Goal: Information Seeking & Learning: Learn about a topic

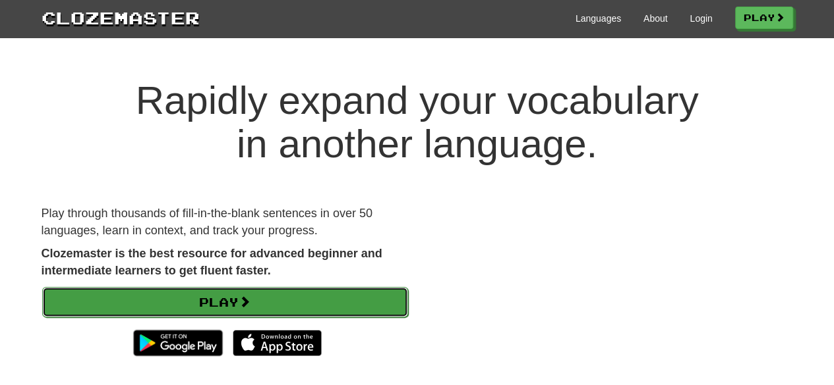
click at [203, 304] on link "Play" at bounding box center [225, 302] width 366 height 30
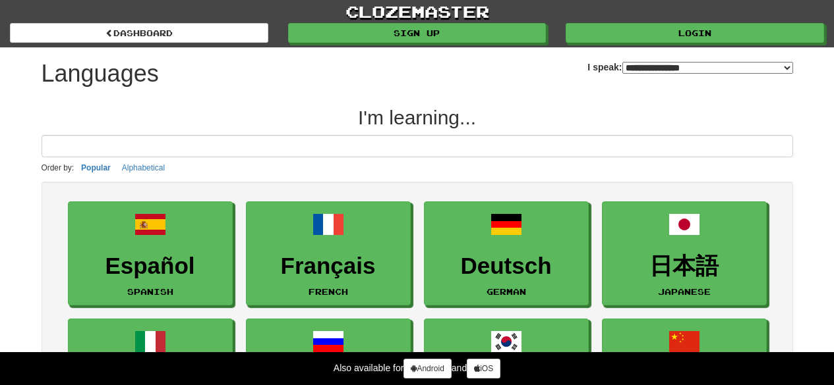
select select "*******"
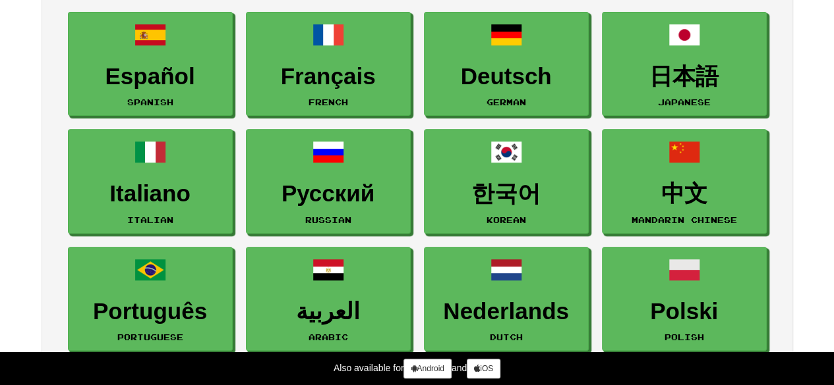
scroll to position [132, 0]
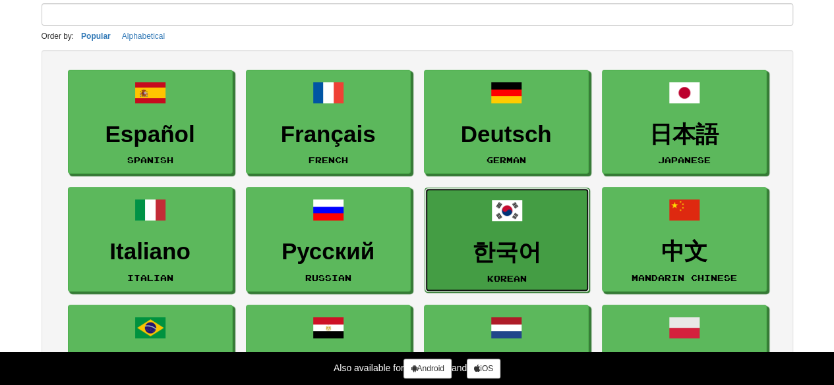
click at [552, 240] on h3 "한국어" at bounding box center [507, 253] width 150 height 26
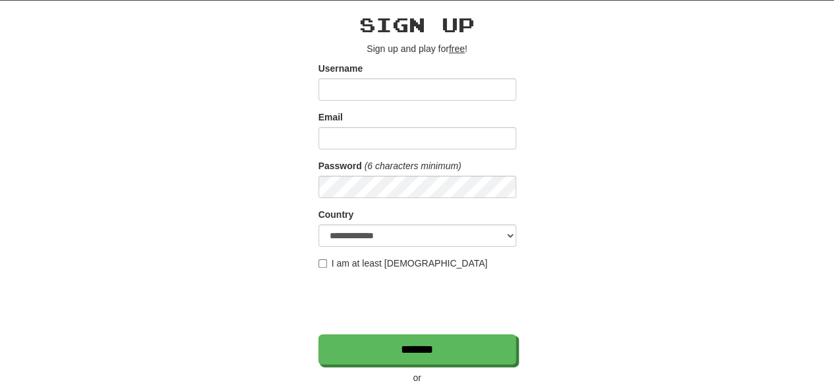
scroll to position [66, 0]
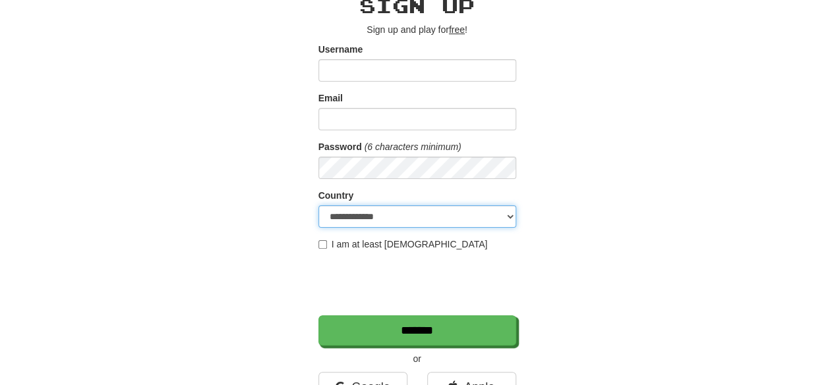
click at [366, 219] on select "**********" at bounding box center [417, 217] width 198 height 22
select select "**"
click at [318, 206] on select "**********" at bounding box center [417, 217] width 198 height 22
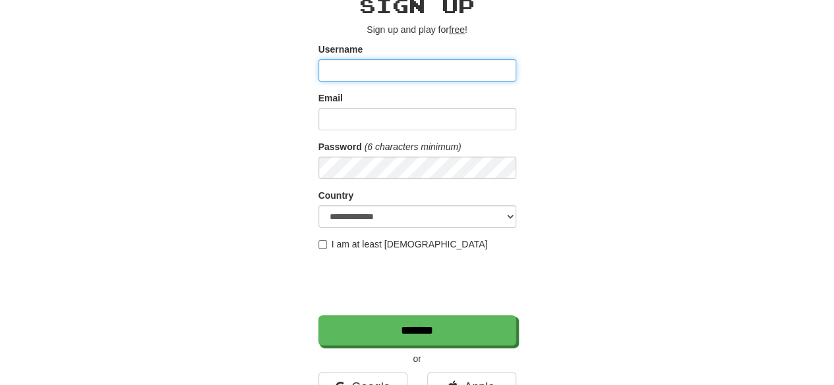
click at [424, 78] on input "Username" at bounding box center [417, 70] width 198 height 22
type input "**********"
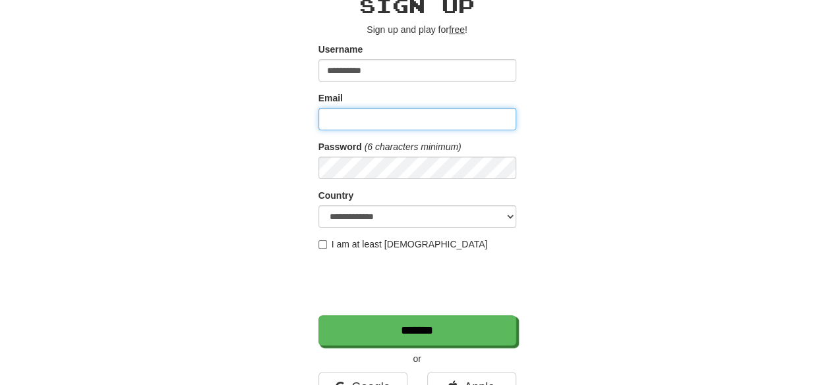
click at [468, 116] on input "Email" at bounding box center [417, 119] width 198 height 22
type input "**********"
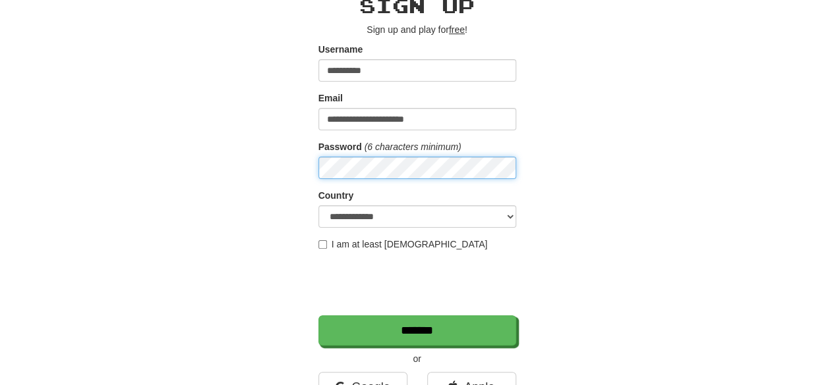
scroll to position [132, 0]
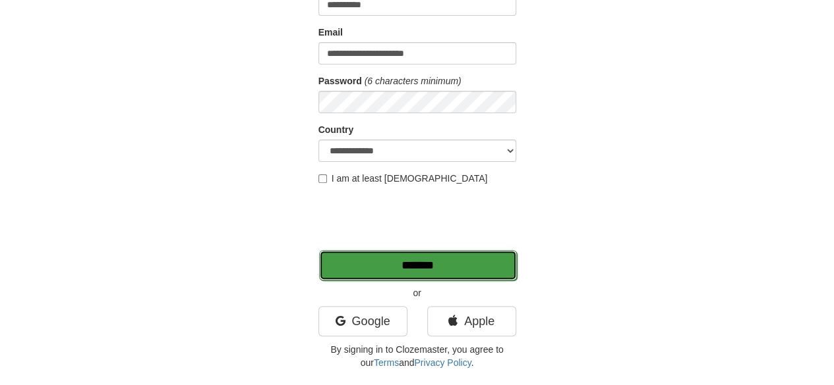
click at [463, 275] on input "*******" at bounding box center [418, 265] width 198 height 30
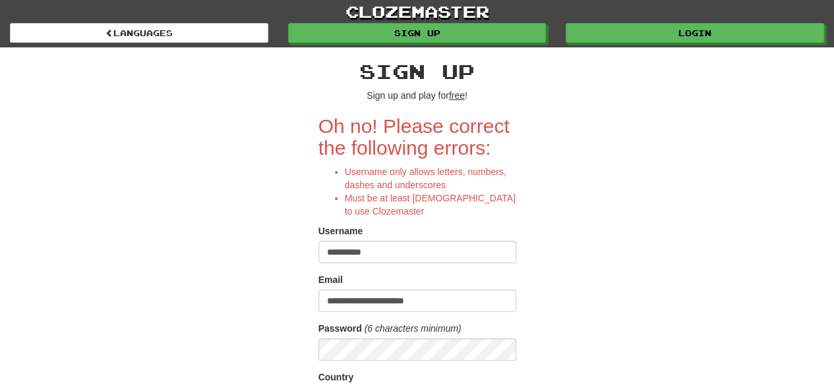
click at [353, 255] on input "**********" at bounding box center [417, 252] width 198 height 22
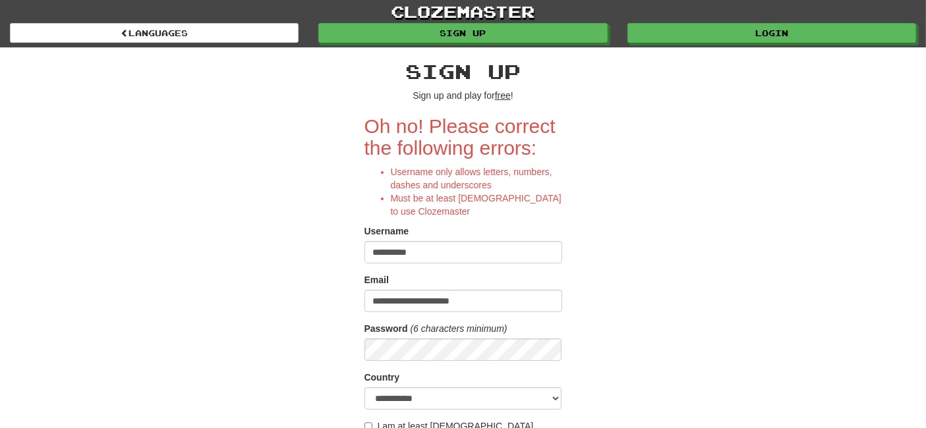
scroll to position [219, 0]
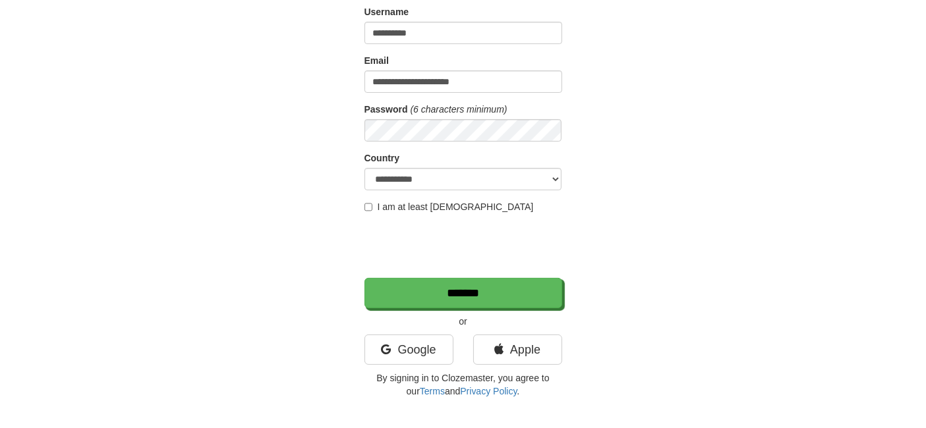
type input "**********"
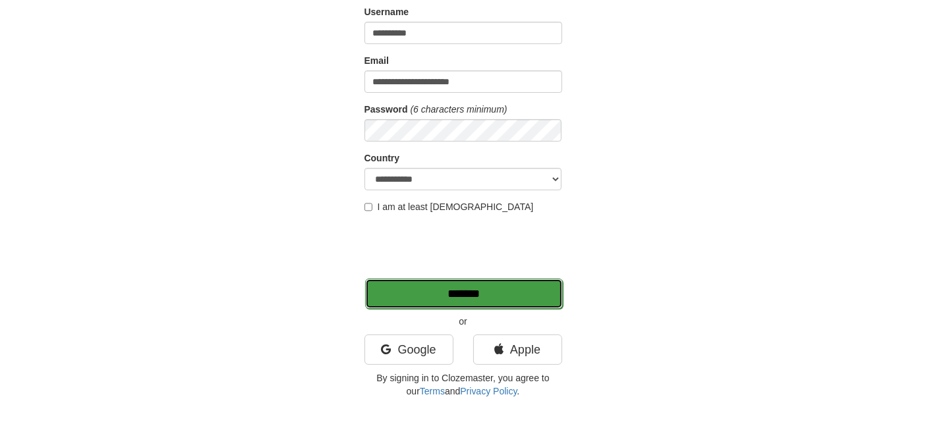
click at [423, 283] on input "*******" at bounding box center [464, 294] width 198 height 30
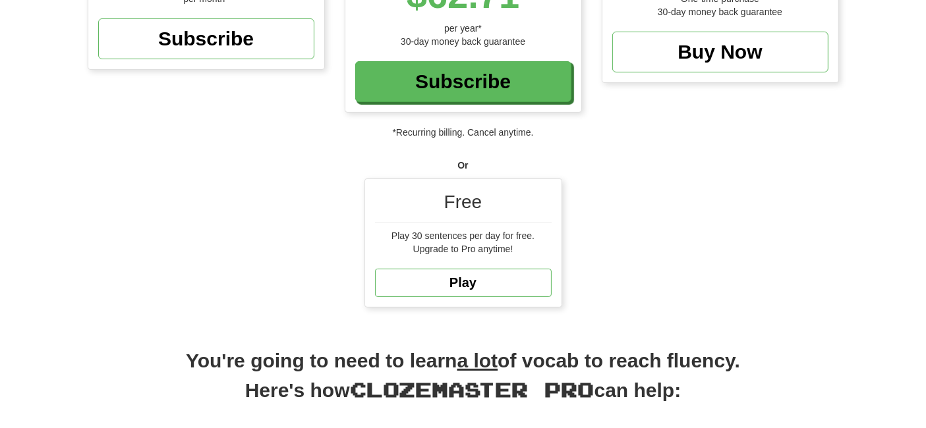
scroll to position [366, 0]
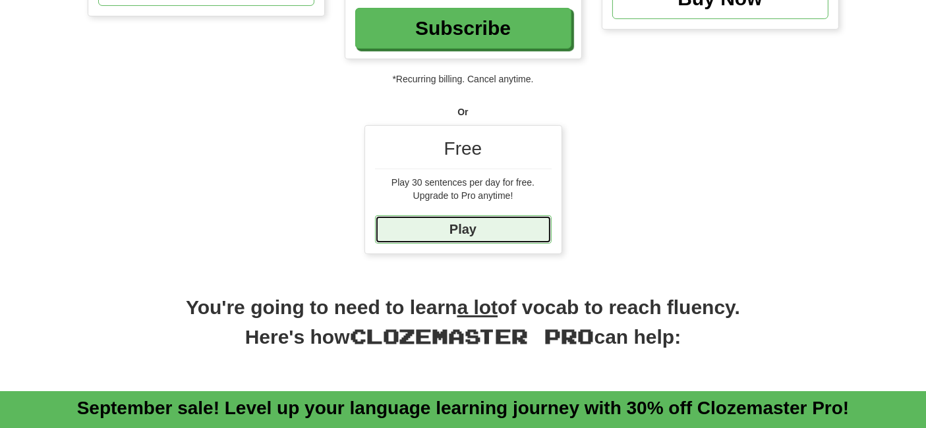
click at [499, 229] on link "Play" at bounding box center [463, 229] width 177 height 28
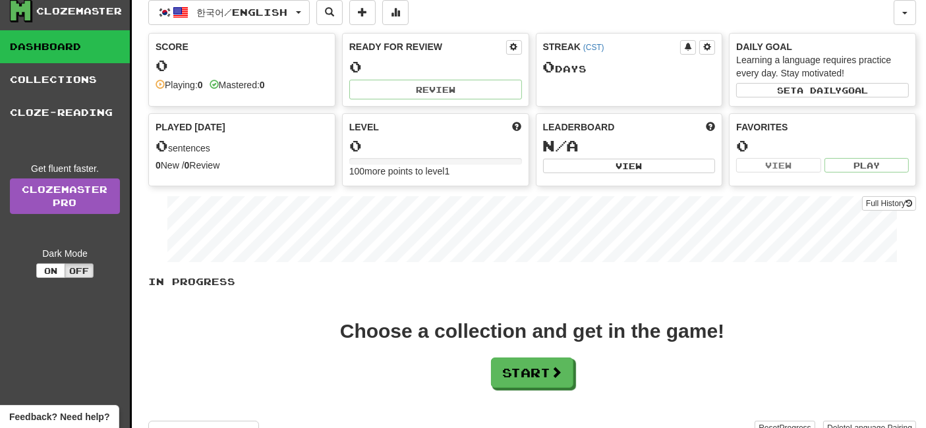
scroll to position [73, 0]
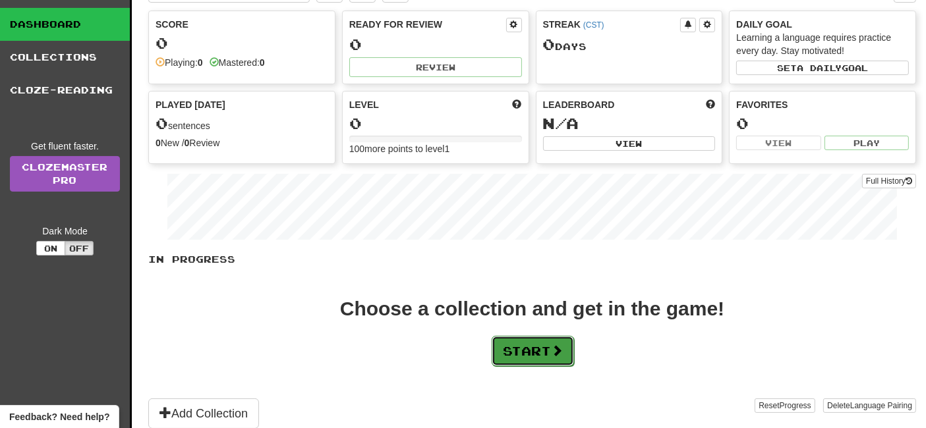
click at [557, 345] on span at bounding box center [557, 351] width 12 height 12
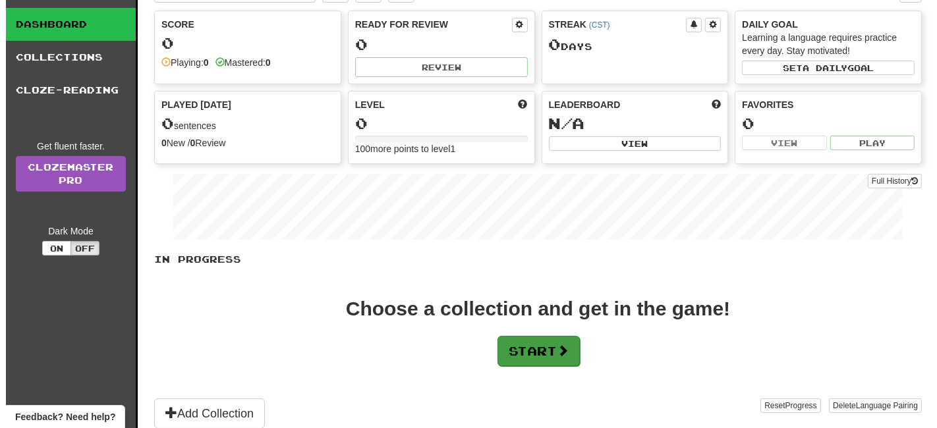
scroll to position [0, 0]
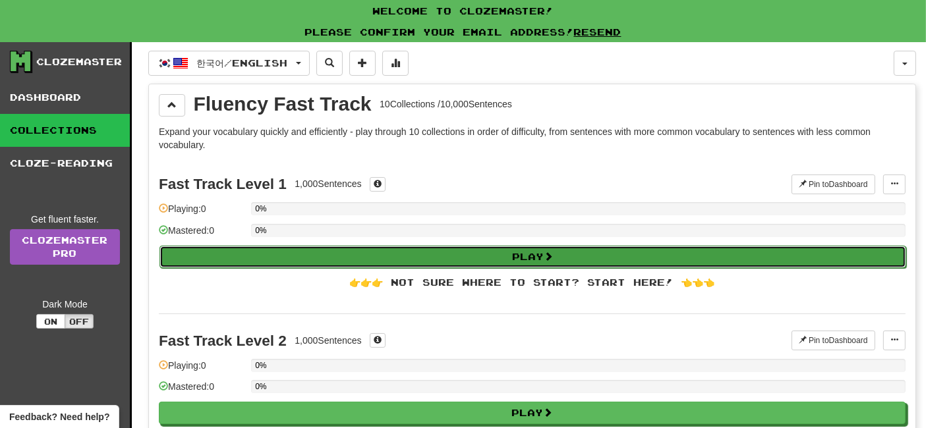
click at [299, 253] on button "Play" at bounding box center [532, 257] width 747 height 22
select select "**"
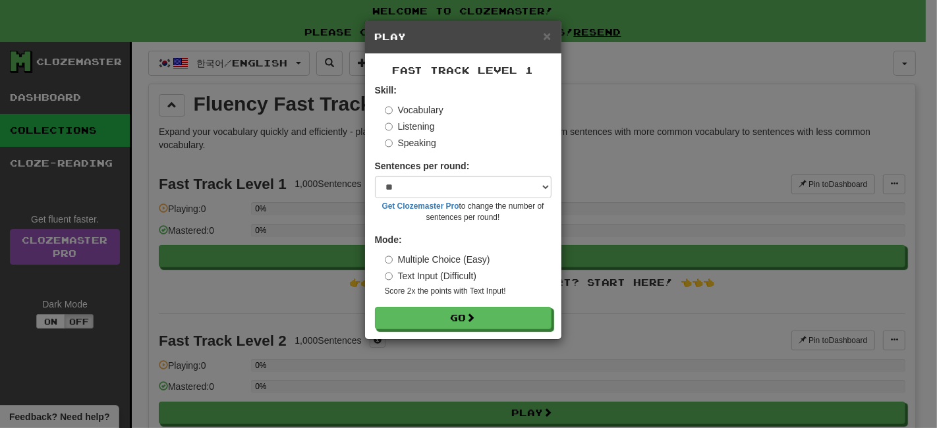
click at [437, 198] on div "Sentences per round: * ** ** ** ** ** *** ******** Get Clozemaster Pro to chang…" at bounding box center [463, 191] width 177 height 64
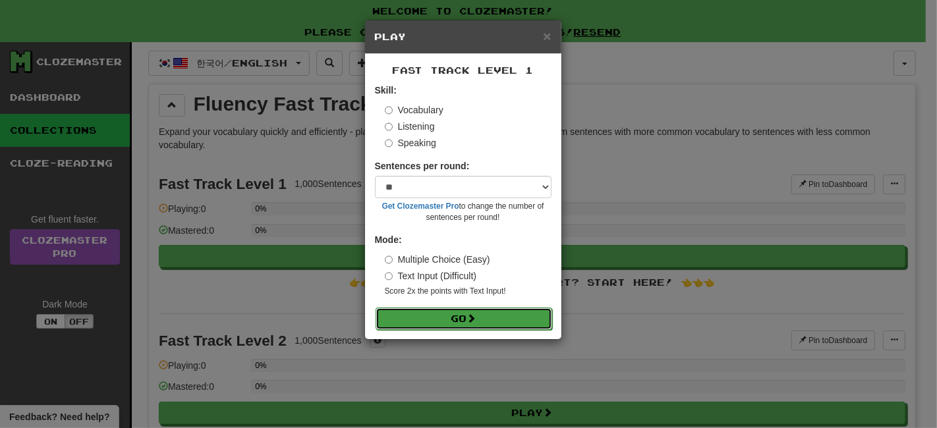
click at [458, 318] on button "Go" at bounding box center [464, 319] width 177 height 22
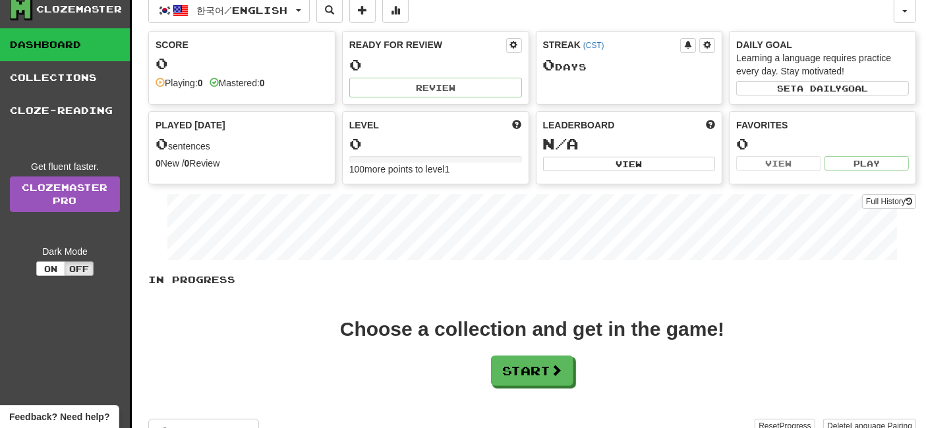
scroll to position [73, 0]
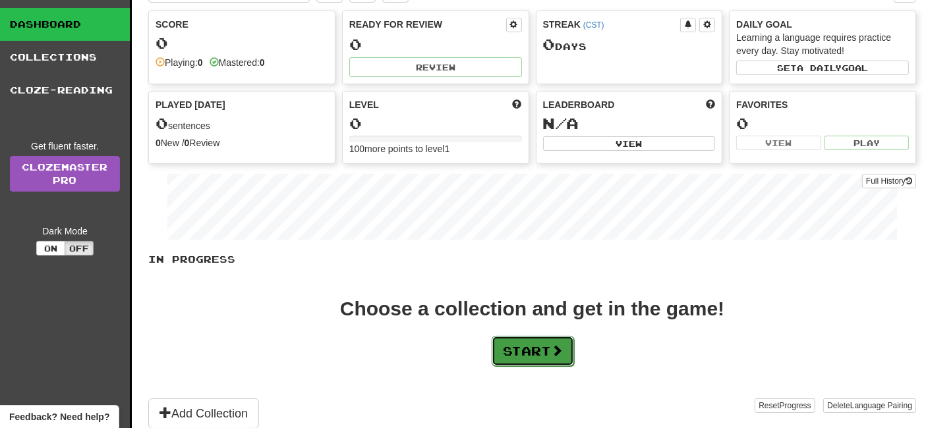
click at [530, 354] on button "Start" at bounding box center [533, 351] width 82 height 30
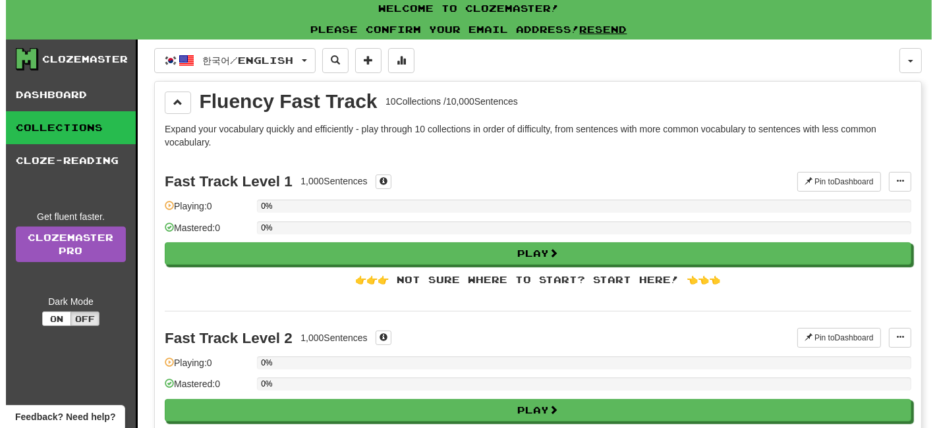
scroll to position [0, 0]
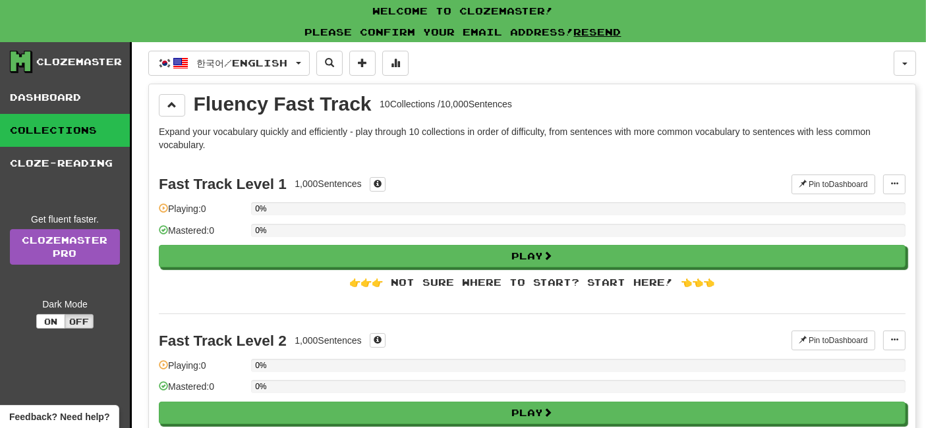
click at [590, 279] on div "👉👉👉 Not sure where to start? Start here! 👈👈👈" at bounding box center [532, 282] width 747 height 13
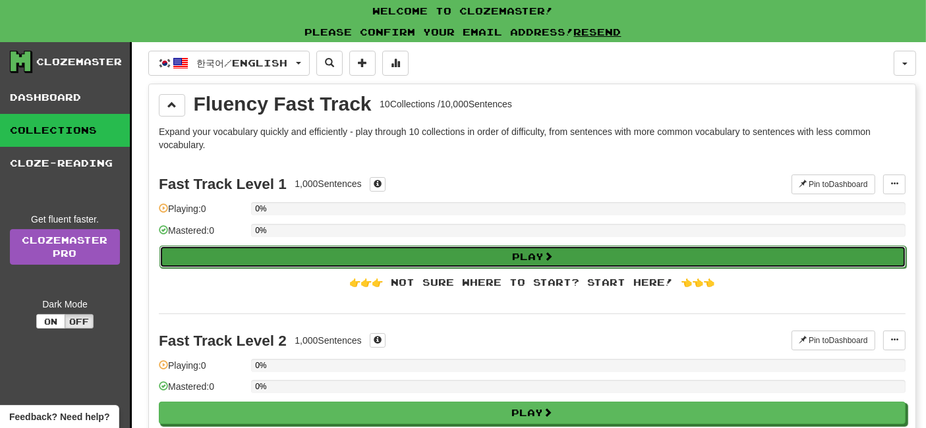
click at [519, 261] on button "Play" at bounding box center [532, 257] width 747 height 22
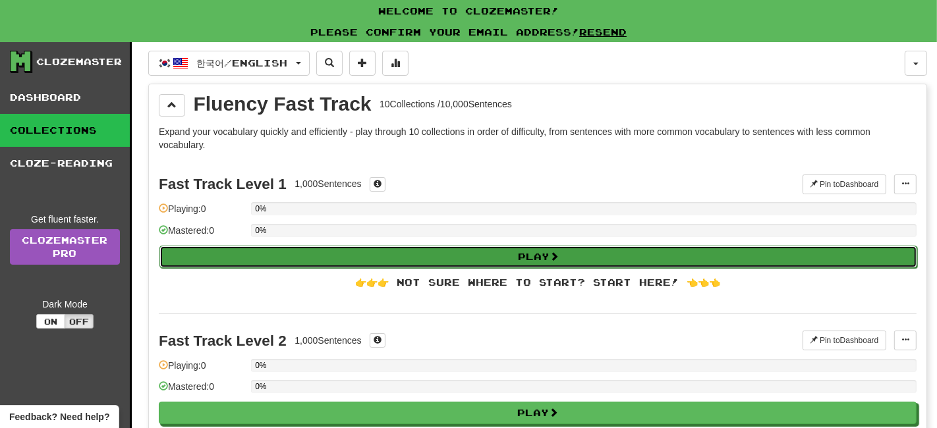
select select "**"
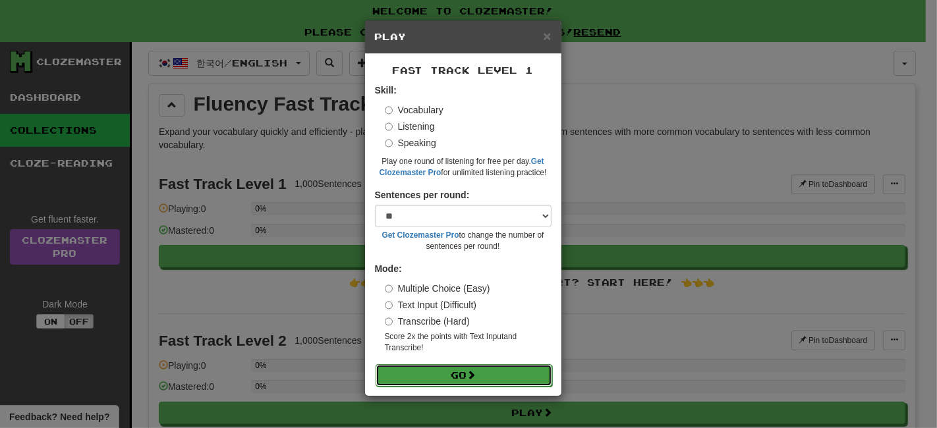
click at [469, 369] on button "Go" at bounding box center [464, 375] width 177 height 22
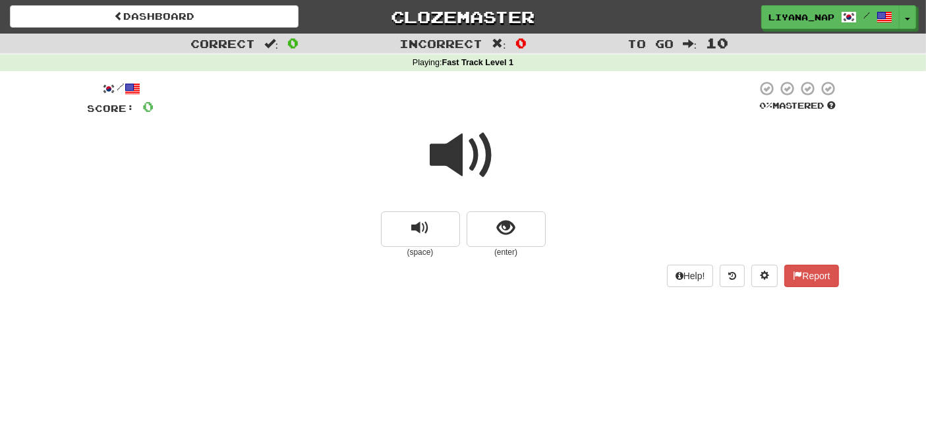
click at [469, 161] on span at bounding box center [463, 156] width 66 height 66
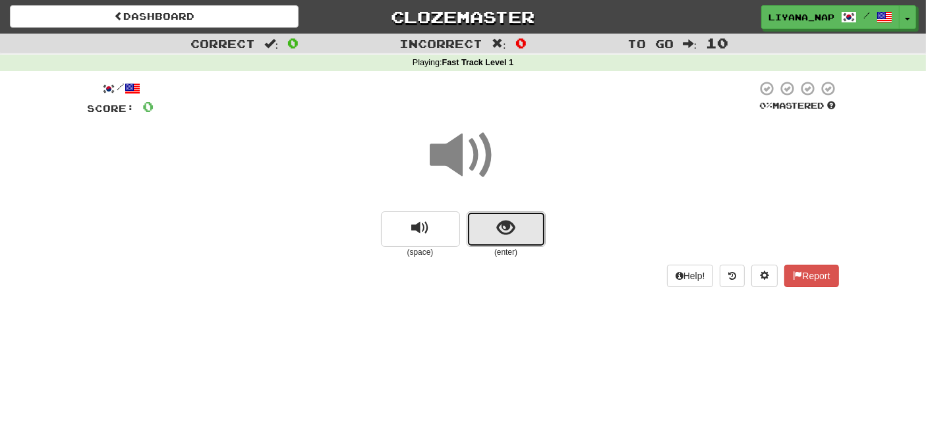
click at [521, 229] on button "show sentence" at bounding box center [506, 230] width 79 height 36
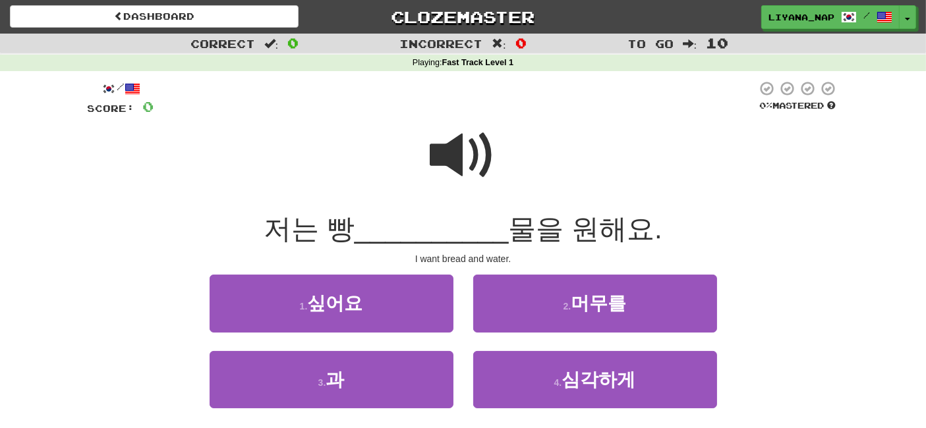
scroll to position [73, 0]
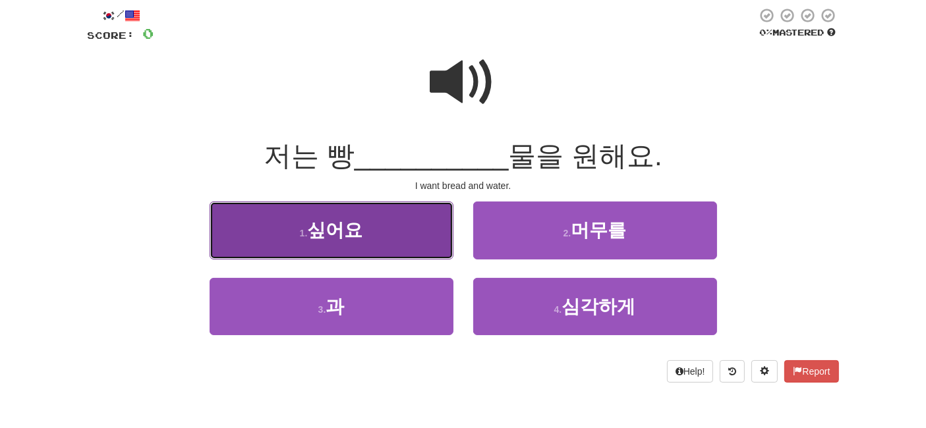
click at [382, 219] on button "1 . 싶어요" at bounding box center [332, 230] width 244 height 57
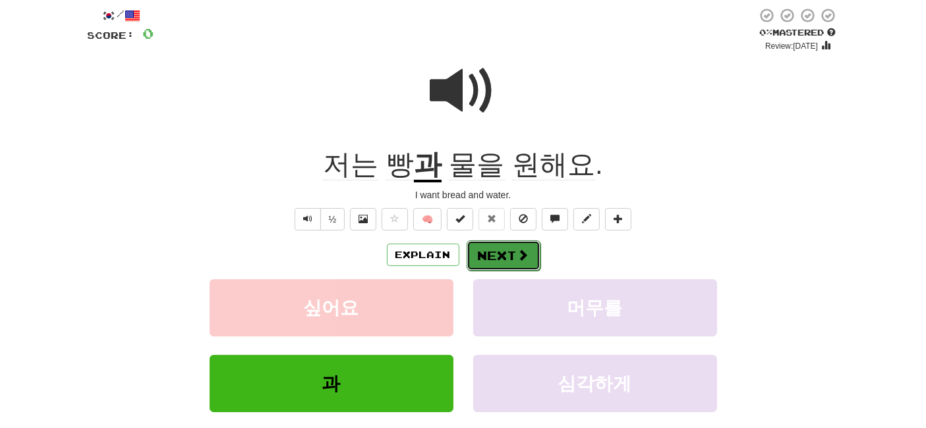
click at [491, 258] on button "Next" at bounding box center [504, 256] width 74 height 30
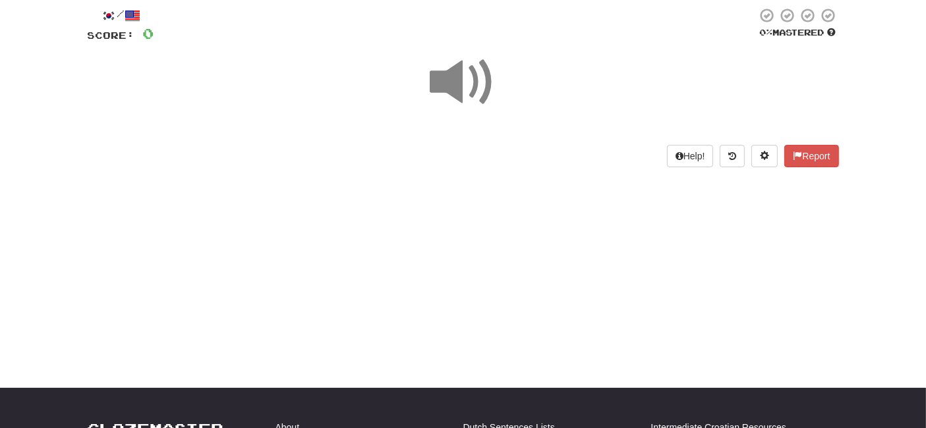
click at [451, 75] on span at bounding box center [463, 82] width 66 height 66
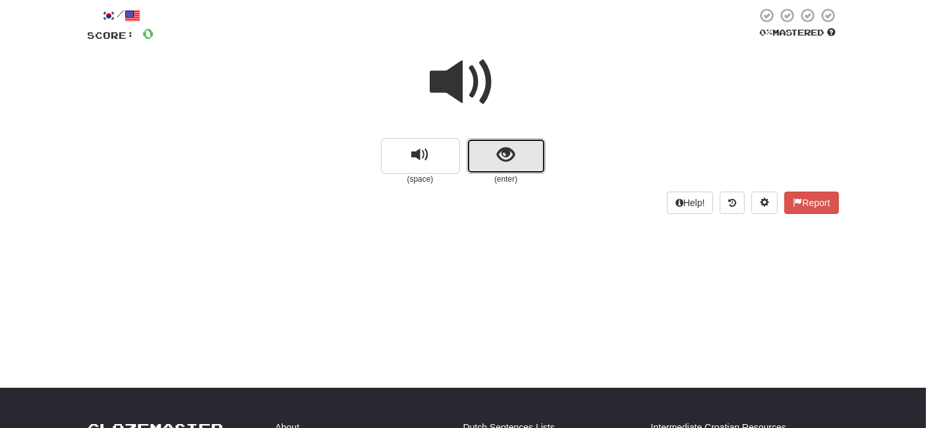
click at [505, 151] on span "show sentence" at bounding box center [506, 155] width 18 height 18
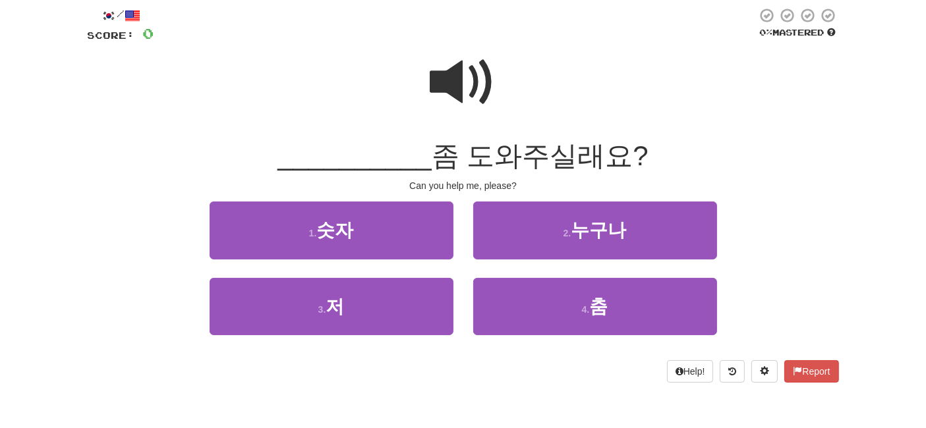
click at [451, 93] on span at bounding box center [463, 82] width 66 height 66
click at [445, 88] on span at bounding box center [463, 82] width 66 height 66
click at [476, 80] on span at bounding box center [463, 82] width 66 height 66
click at [475, 80] on span at bounding box center [463, 82] width 66 height 66
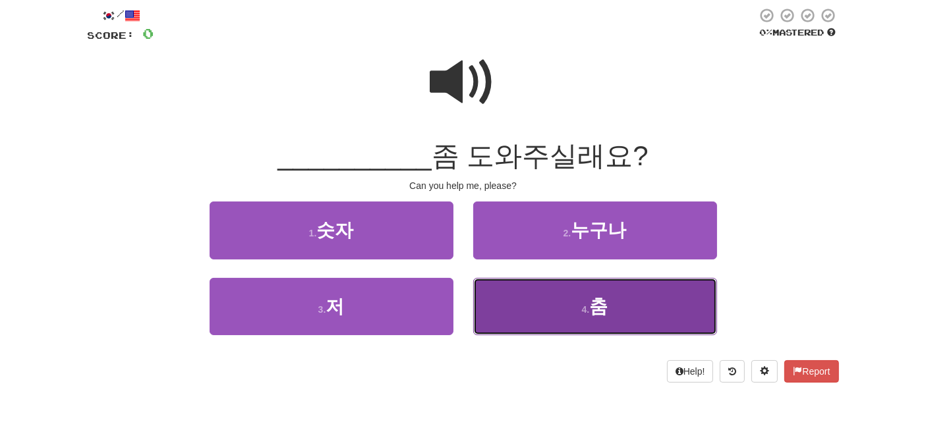
click at [636, 323] on button "4 . 춤" at bounding box center [595, 306] width 244 height 57
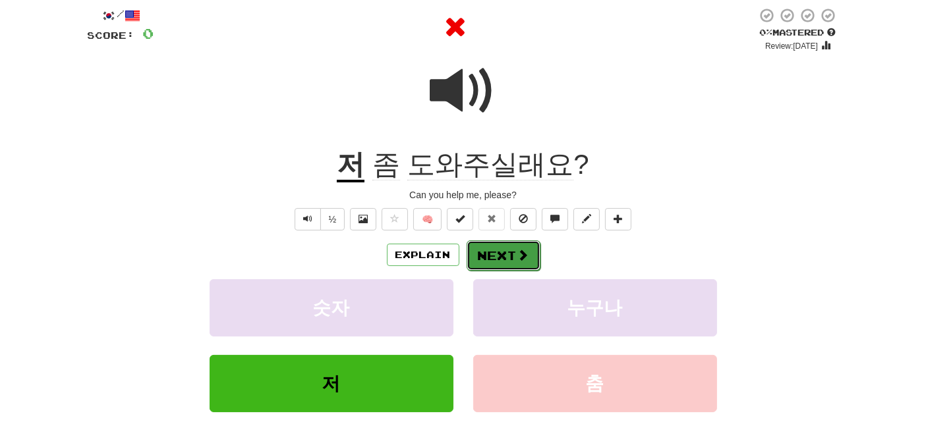
click at [517, 253] on span at bounding box center [523, 255] width 12 height 12
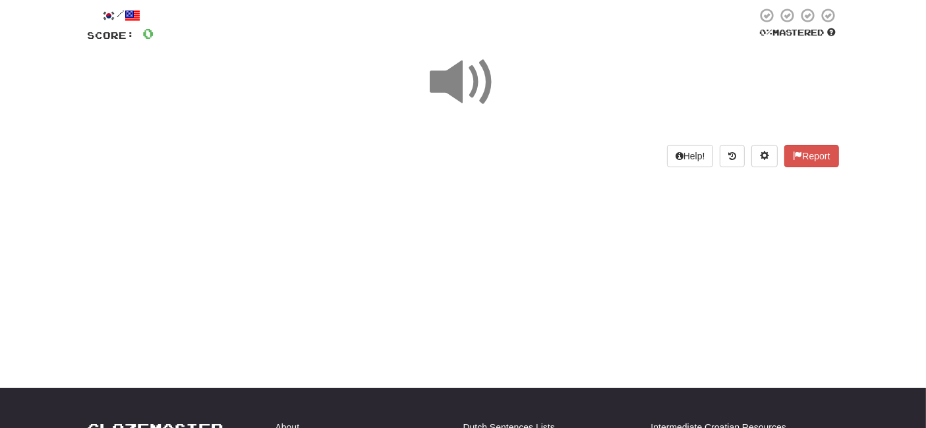
click at [479, 94] on span at bounding box center [463, 82] width 66 height 66
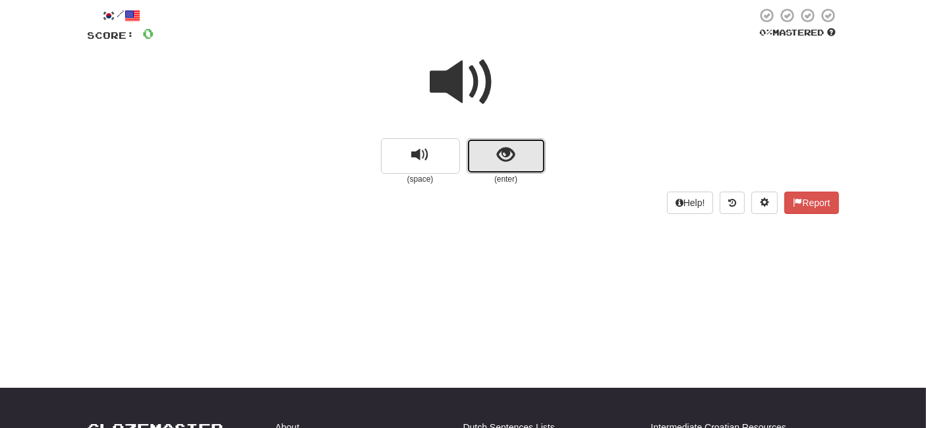
click at [490, 161] on button "show sentence" at bounding box center [506, 156] width 79 height 36
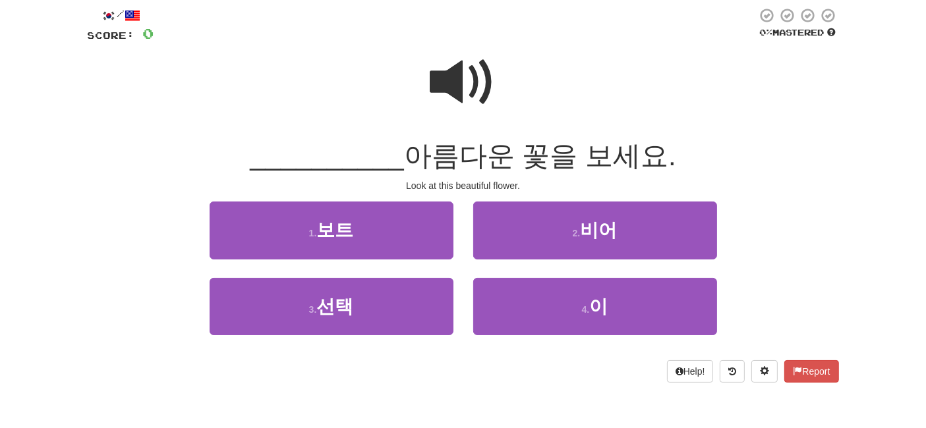
click at [472, 86] on span at bounding box center [463, 82] width 66 height 66
click at [463, 82] on span at bounding box center [463, 82] width 66 height 66
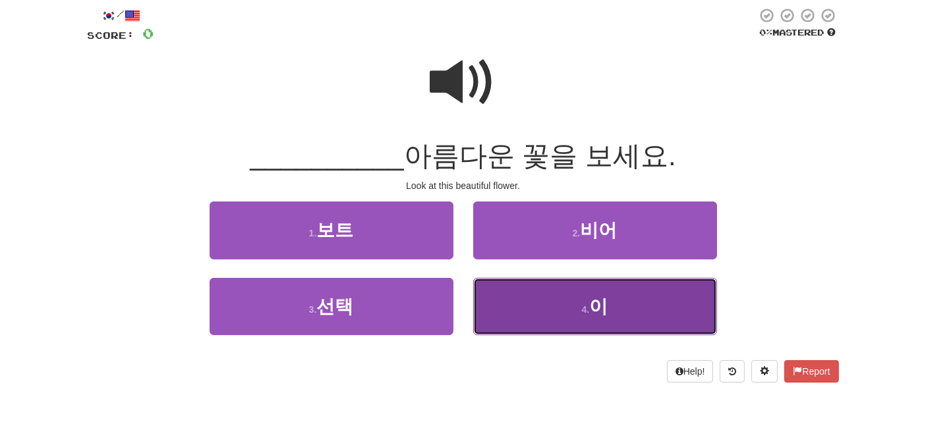
click at [569, 301] on button "4 . 이" at bounding box center [595, 306] width 244 height 57
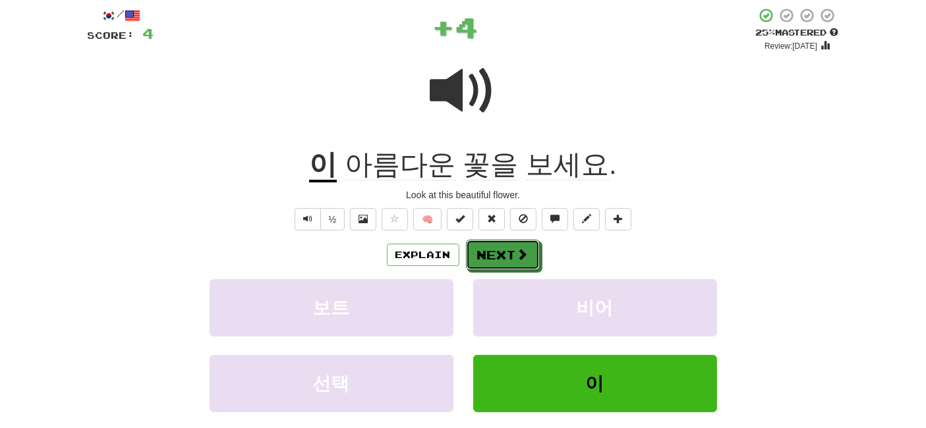
click at [519, 248] on span at bounding box center [523, 254] width 12 height 12
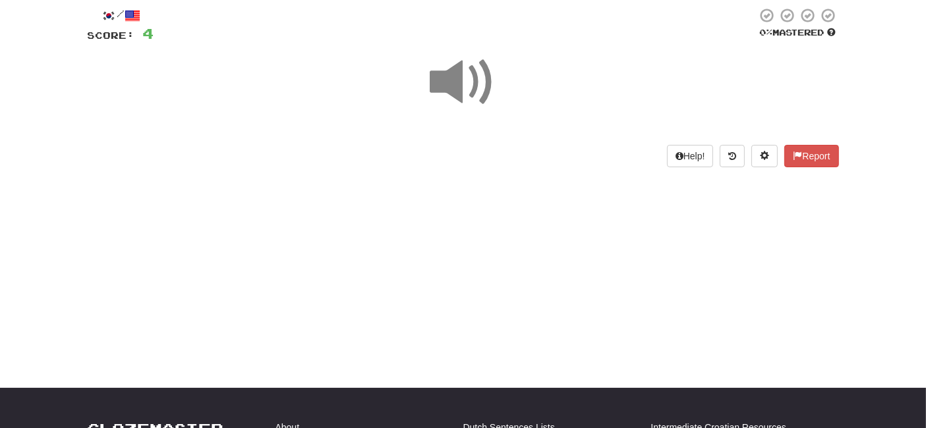
click at [469, 92] on span at bounding box center [463, 82] width 66 height 66
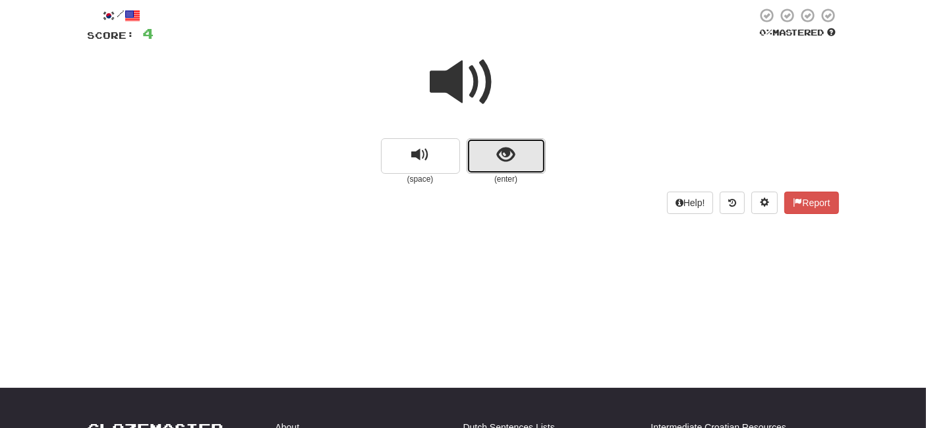
click at [509, 161] on span "show sentence" at bounding box center [506, 155] width 18 height 18
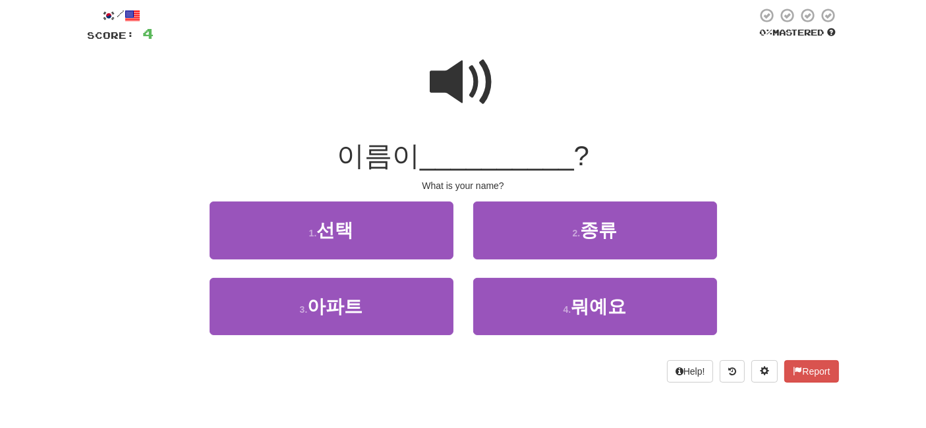
click at [460, 103] on span at bounding box center [463, 82] width 66 height 66
click at [451, 93] on span at bounding box center [463, 82] width 66 height 66
click at [478, 92] on span at bounding box center [463, 82] width 66 height 66
click at [457, 84] on span at bounding box center [463, 82] width 66 height 66
click at [446, 76] on span at bounding box center [463, 82] width 66 height 66
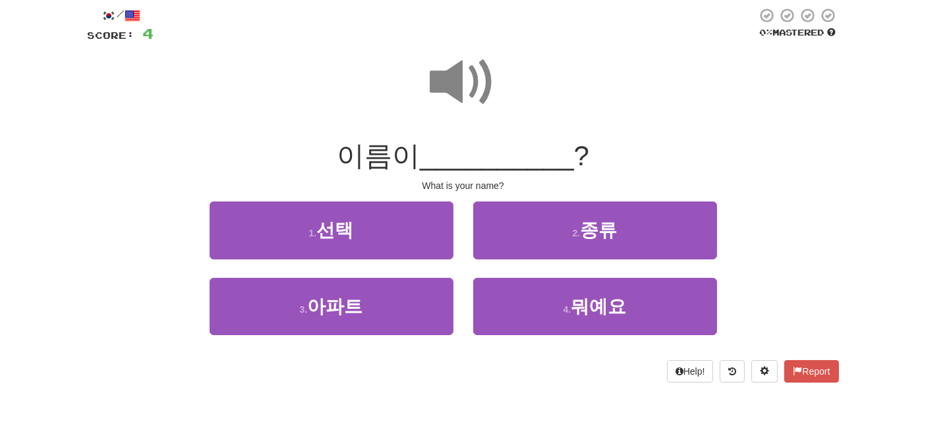
click at [442, 67] on span at bounding box center [463, 82] width 66 height 66
click at [450, 63] on span at bounding box center [463, 82] width 66 height 66
click at [140, 14] on span at bounding box center [133, 16] width 16 height 16
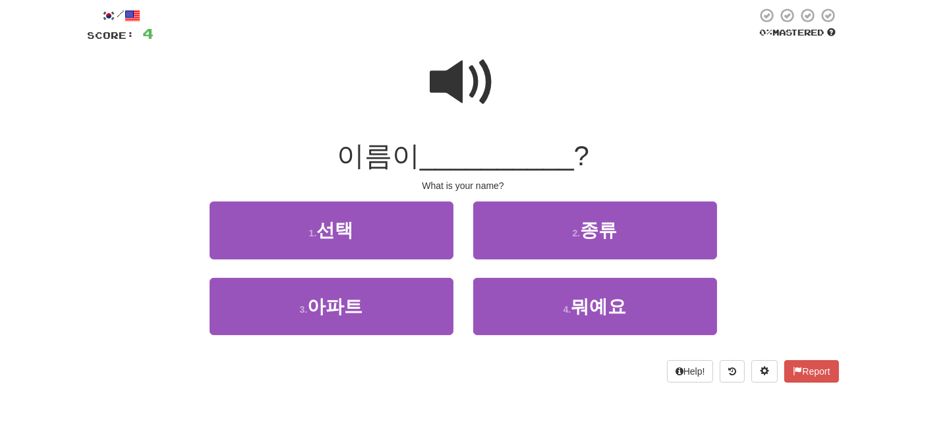
click at [459, 96] on span at bounding box center [463, 82] width 66 height 66
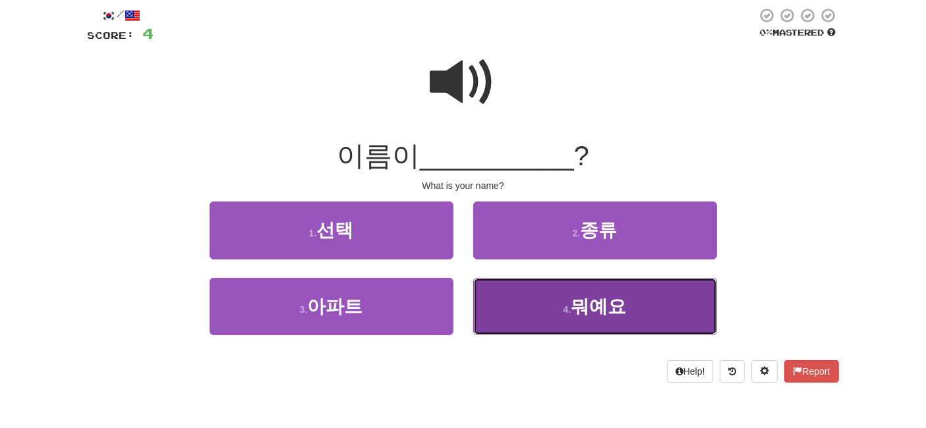
click at [531, 304] on button "4 . 뭐예요" at bounding box center [595, 306] width 244 height 57
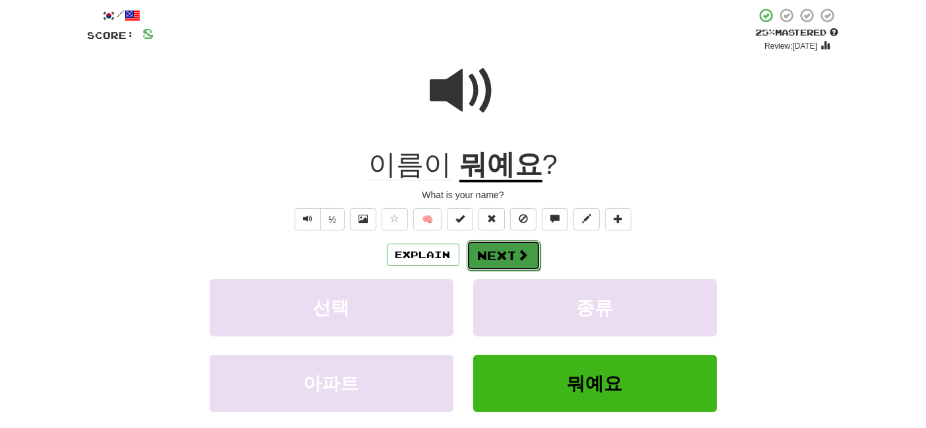
click at [502, 255] on button "Next" at bounding box center [504, 256] width 74 height 30
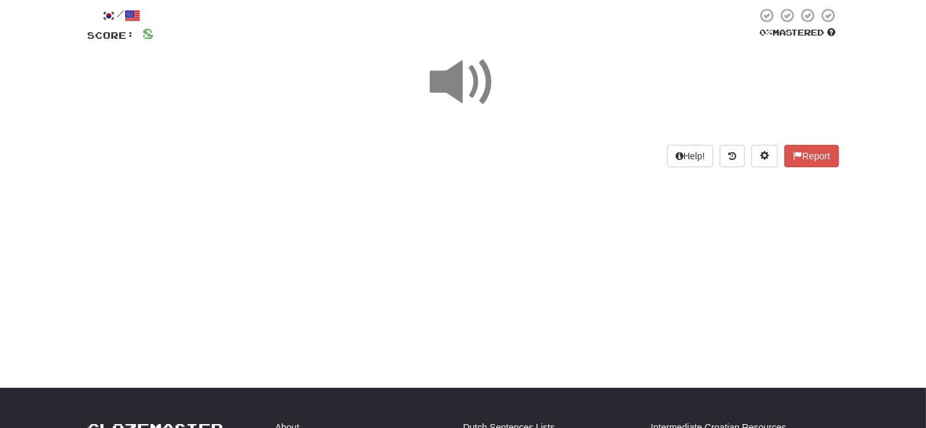
click at [466, 95] on span at bounding box center [463, 82] width 66 height 66
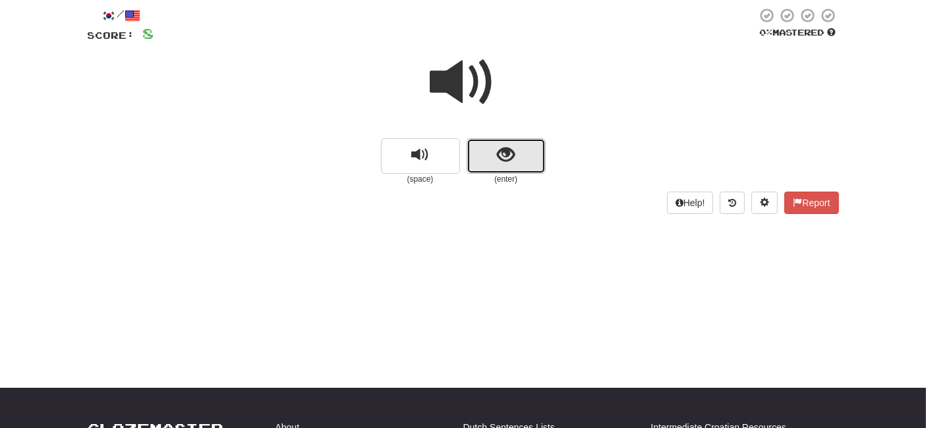
click at [497, 159] on span "show sentence" at bounding box center [506, 155] width 18 height 18
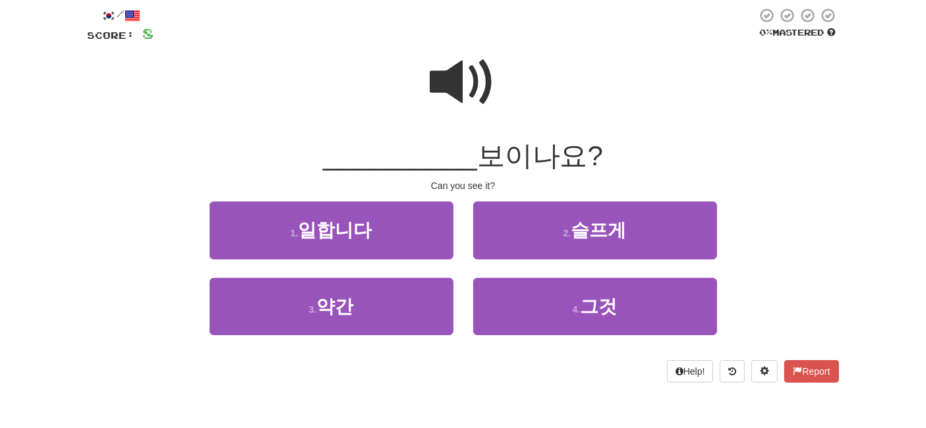
click at [461, 84] on span at bounding box center [463, 82] width 66 height 66
click at [463, 76] on span at bounding box center [463, 82] width 66 height 66
click at [467, 76] on span at bounding box center [463, 82] width 66 height 66
click at [459, 79] on span at bounding box center [463, 82] width 66 height 66
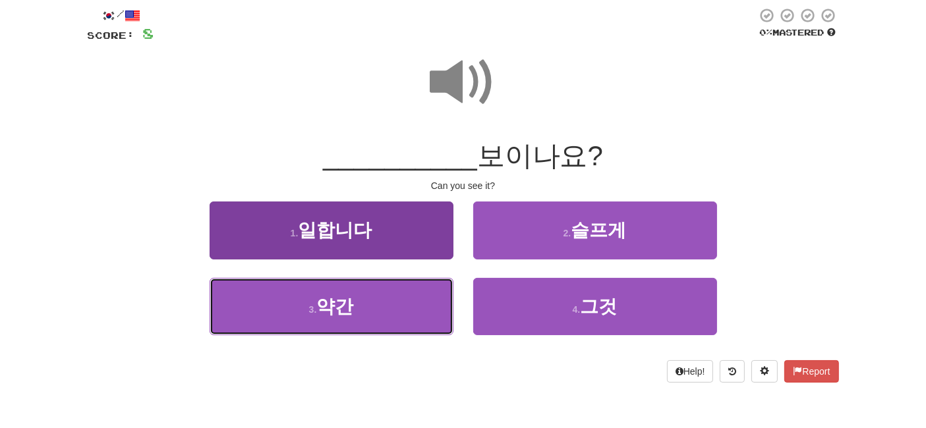
click at [378, 304] on button "3 . 약간" at bounding box center [332, 306] width 244 height 57
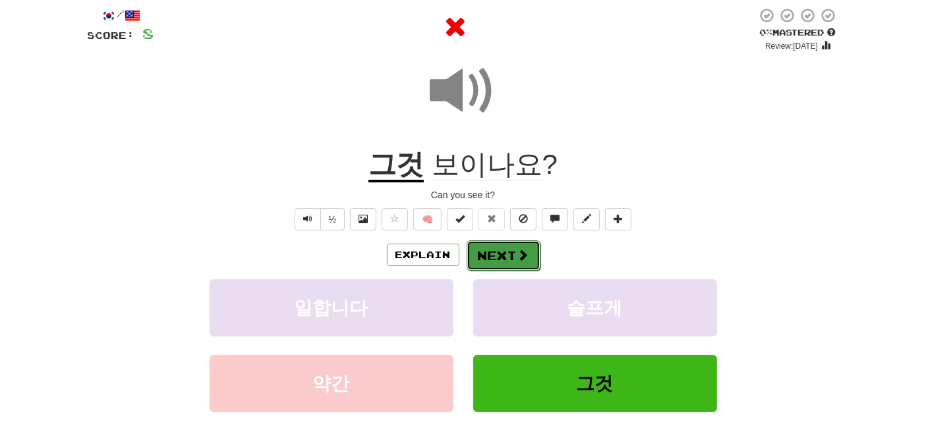
click at [501, 262] on button "Next" at bounding box center [504, 256] width 74 height 30
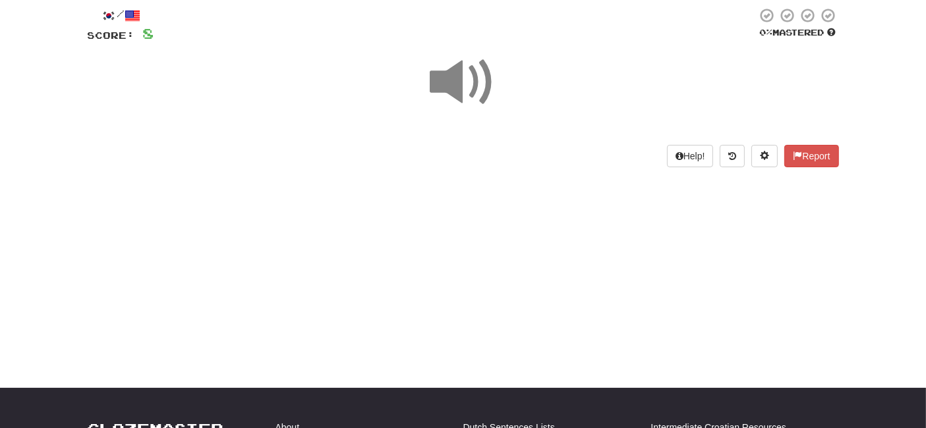
click at [447, 96] on span at bounding box center [463, 82] width 66 height 66
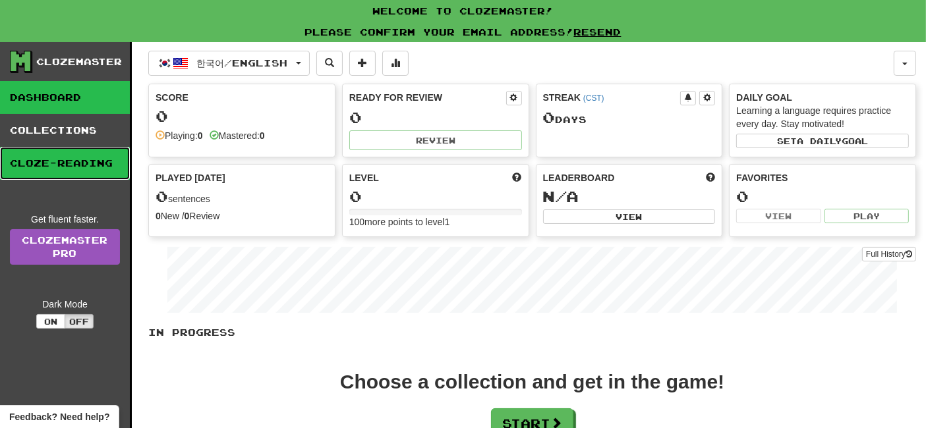
click at [107, 153] on link "Cloze-Reading" at bounding box center [65, 163] width 130 height 33
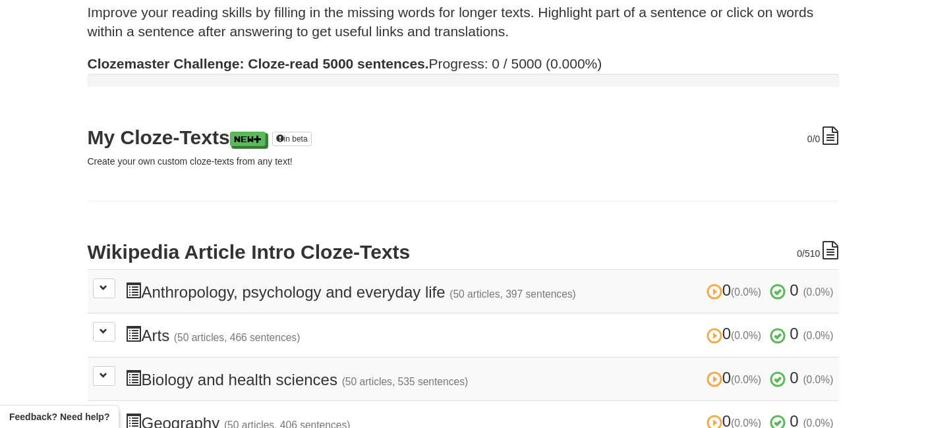
scroll to position [219, 0]
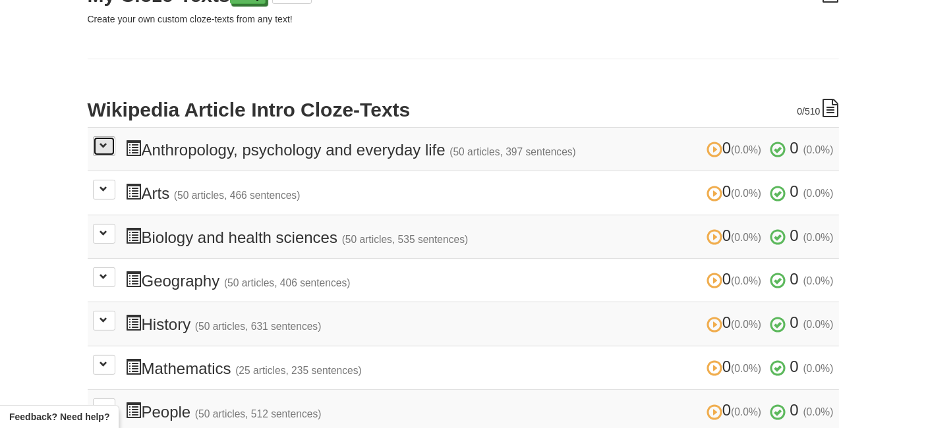
click at [109, 142] on button at bounding box center [104, 146] width 22 height 20
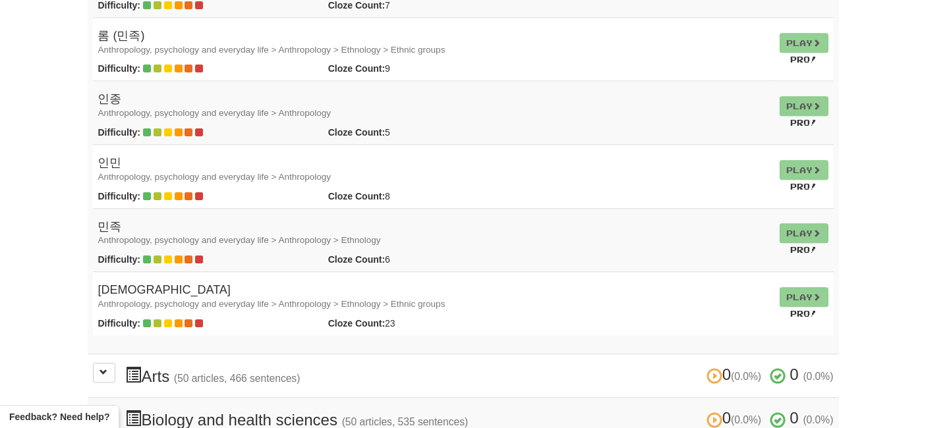
scroll to position [3295, 0]
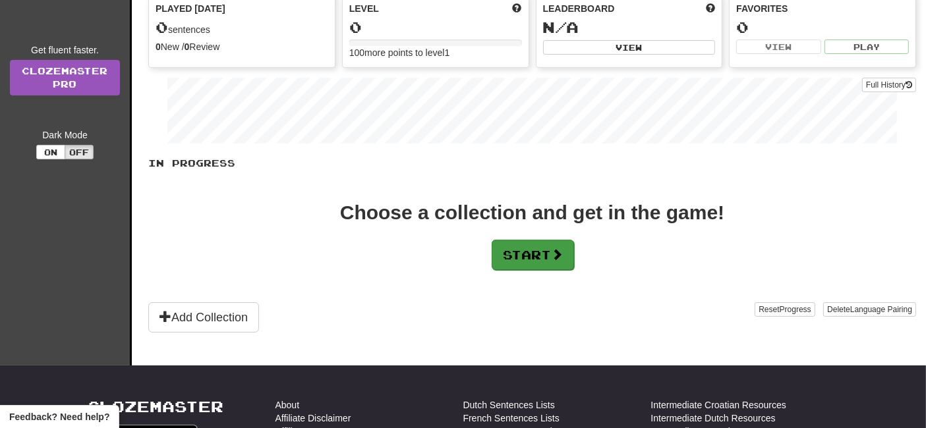
scroll to position [146, 0]
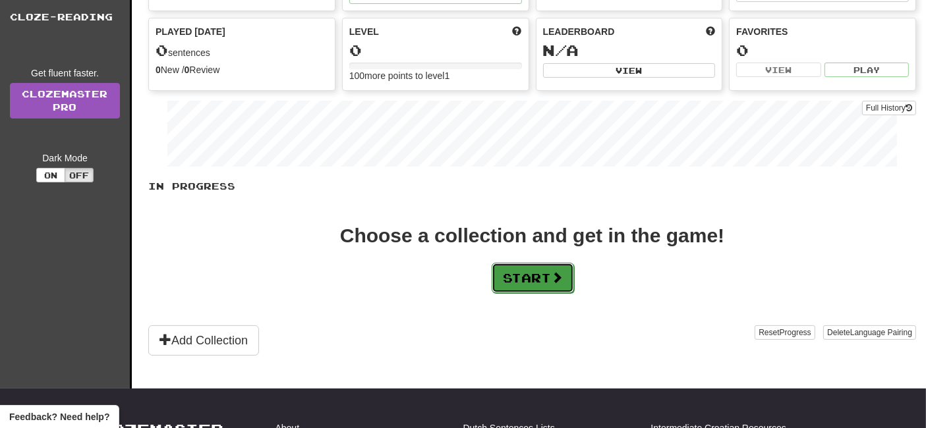
click at [516, 276] on button "Start" at bounding box center [533, 278] width 82 height 30
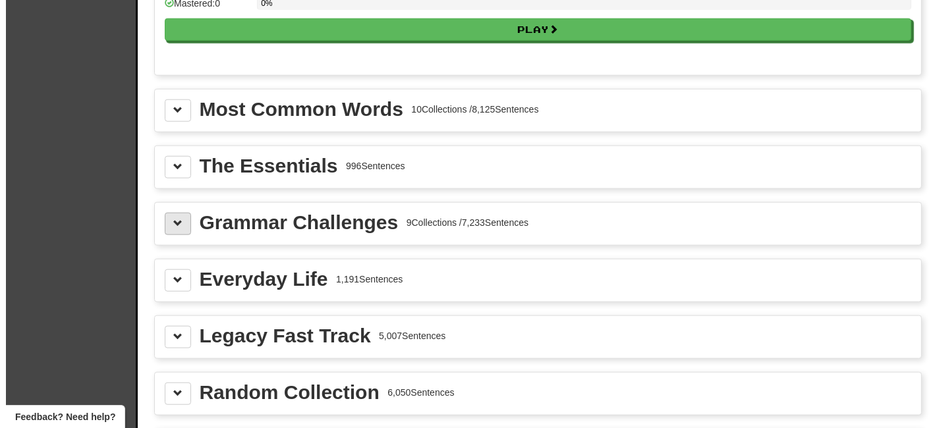
scroll to position [1391, 0]
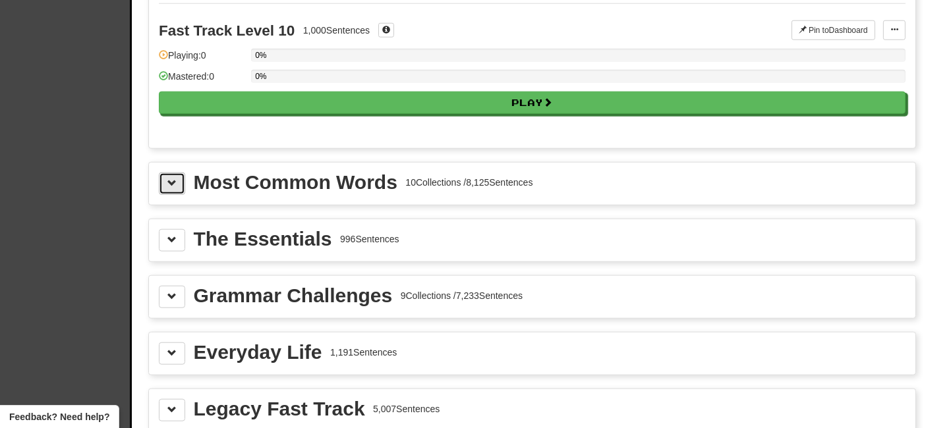
click at [163, 177] on button at bounding box center [172, 184] width 26 height 22
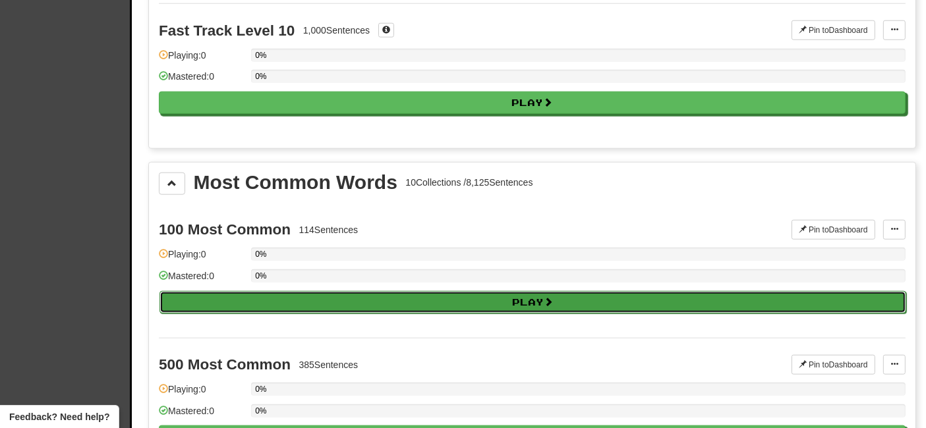
click at [309, 291] on button "Play" at bounding box center [532, 302] width 747 height 22
select select "**"
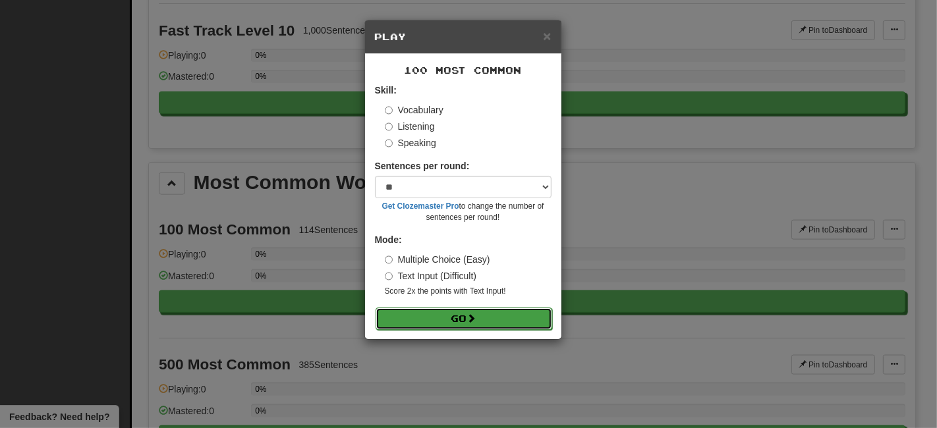
click at [435, 323] on button "Go" at bounding box center [464, 319] width 177 height 22
